Goal: Transaction & Acquisition: Purchase product/service

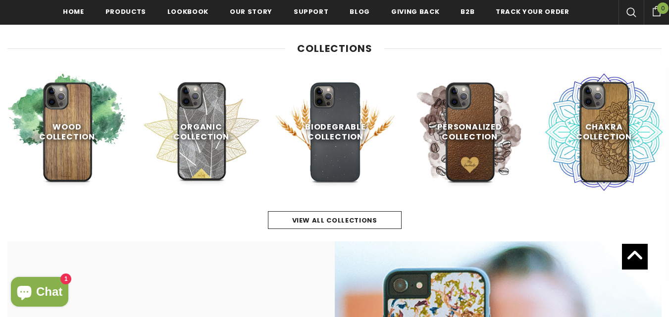
scroll to position [433, 0]
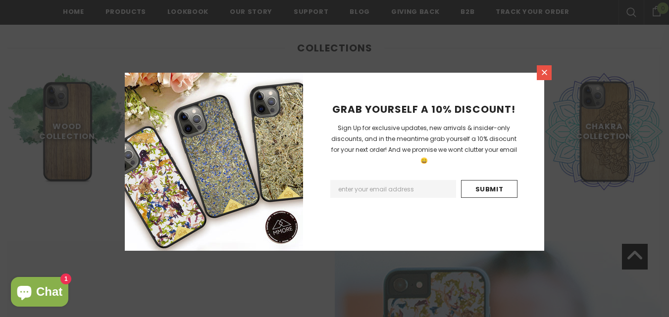
click at [544, 75] on icon at bounding box center [544, 72] width 8 height 8
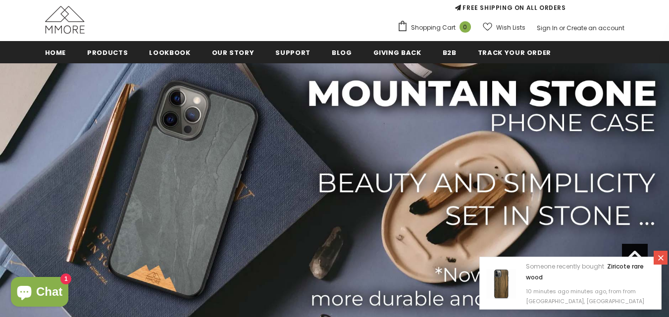
scroll to position [93, 0]
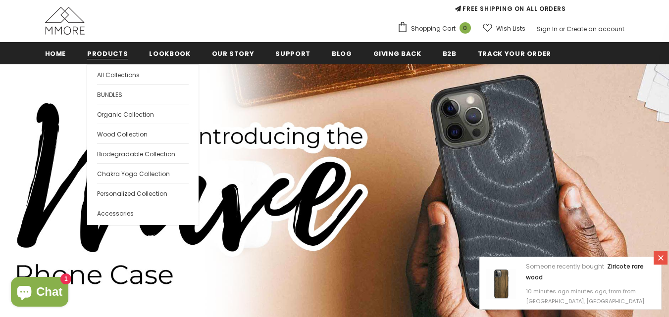
click at [111, 54] on span "Products" at bounding box center [107, 53] width 41 height 9
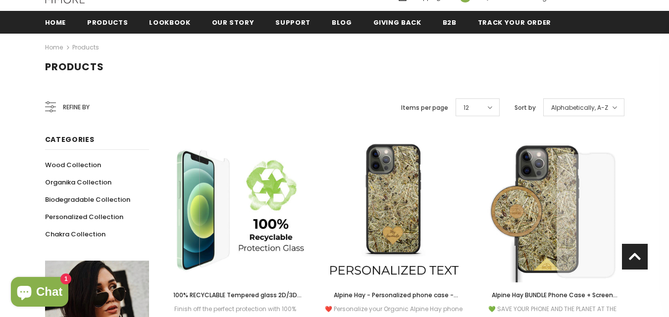
scroll to position [125, 0]
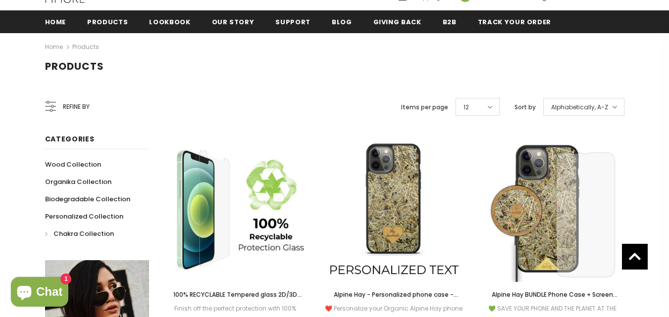
click at [95, 234] on span "Chakra Collection" at bounding box center [83, 233] width 60 height 9
